Goal: Find contact information: Obtain details needed to contact an individual or organization

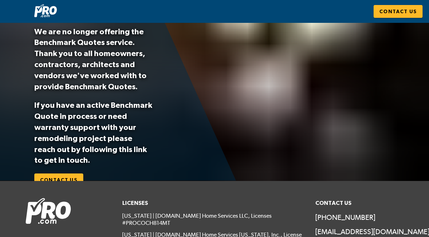
scroll to position [76, 0]
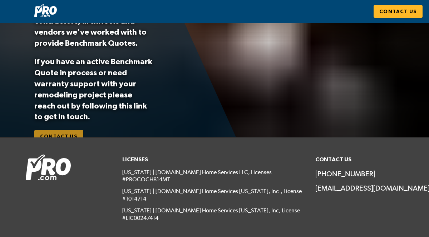
click at [67, 134] on span "Contact Us" at bounding box center [59, 136] width 38 height 9
click at [60, 134] on span "Contact Us" at bounding box center [59, 136] width 38 height 9
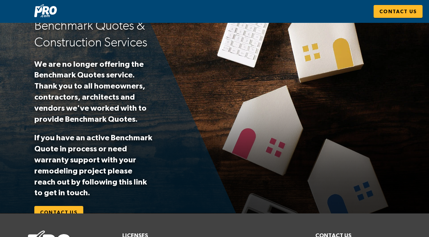
scroll to position [76, 0]
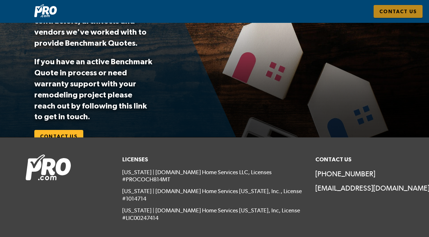
click at [408, 11] on span "Contact Us" at bounding box center [398, 11] width 38 height 9
